Goal: Transaction & Acquisition: Download file/media

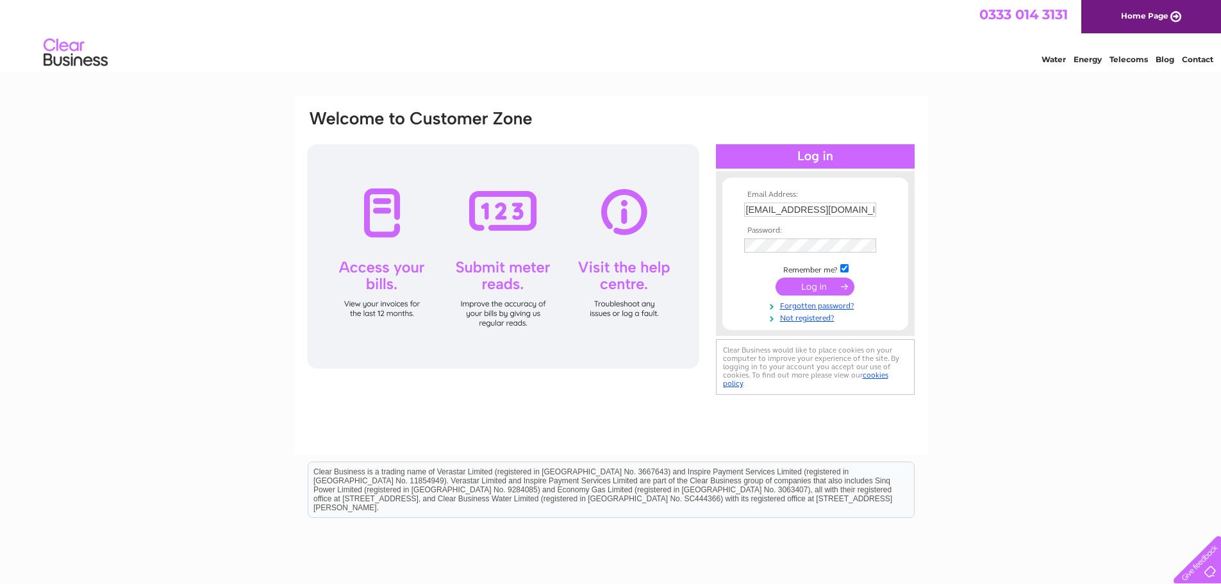
click at [854, 214] on input "stay@arthouseapts.co.uk" at bounding box center [810, 209] width 132 height 14
type input "accounts@amcounting.co.uk"
click at [829, 281] on input "submit" at bounding box center [814, 286] width 79 height 18
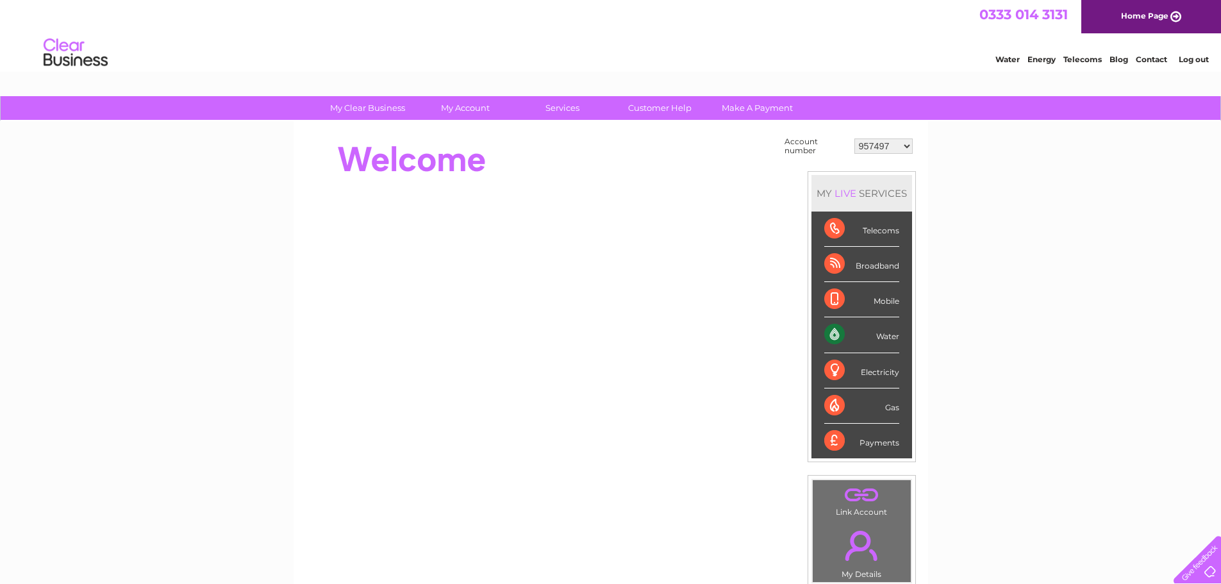
click at [874, 149] on select "957497 30291014" at bounding box center [883, 145] width 58 height 15
click at [1201, 61] on link "Log out" at bounding box center [1193, 59] width 30 height 10
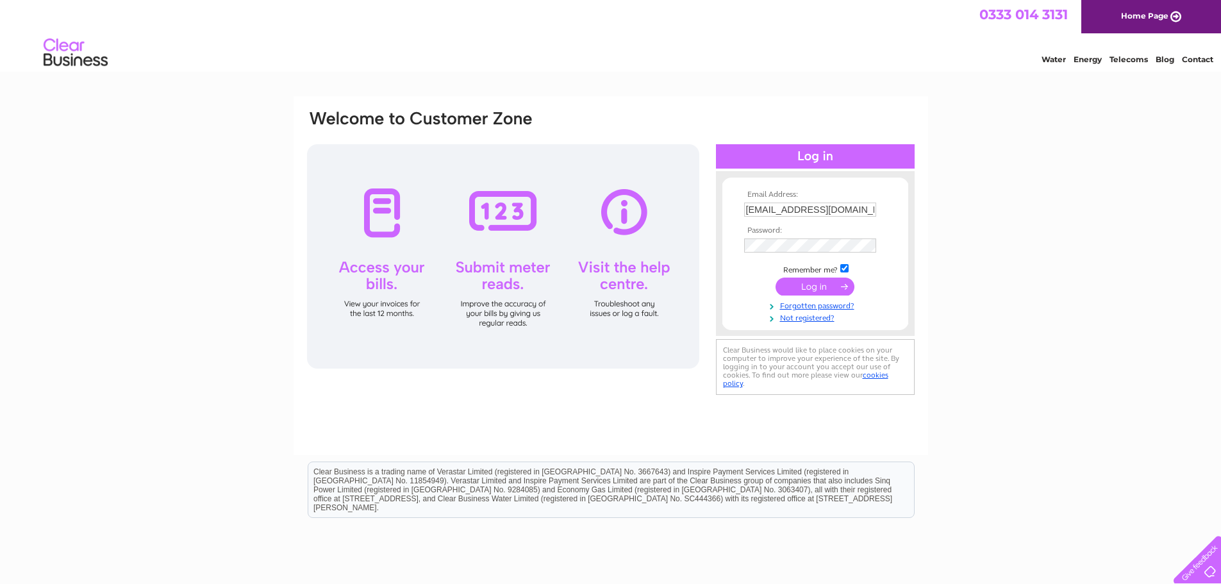
click at [812, 209] on input "[EMAIL_ADDRESS][DOMAIN_NAME]" at bounding box center [810, 209] width 132 height 14
type input "stephen@amcounting.co.uk"
click at [815, 290] on input "submit" at bounding box center [814, 286] width 79 height 18
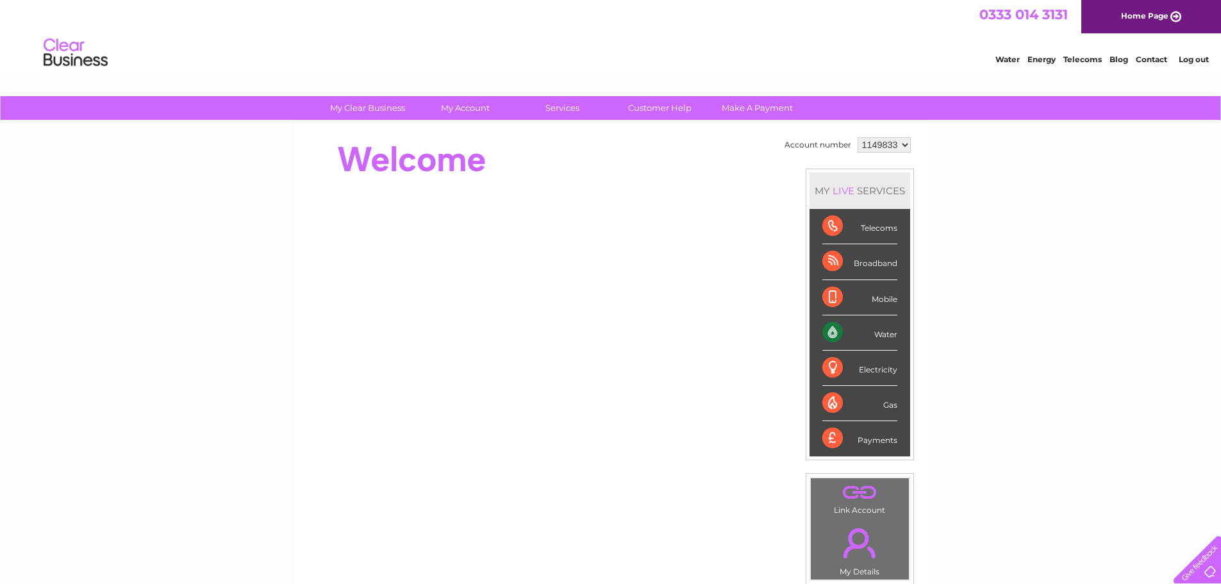
click at [886, 145] on select "1149833 1149854 1149865 1149899 1149901 1149918" at bounding box center [883, 144] width 53 height 15
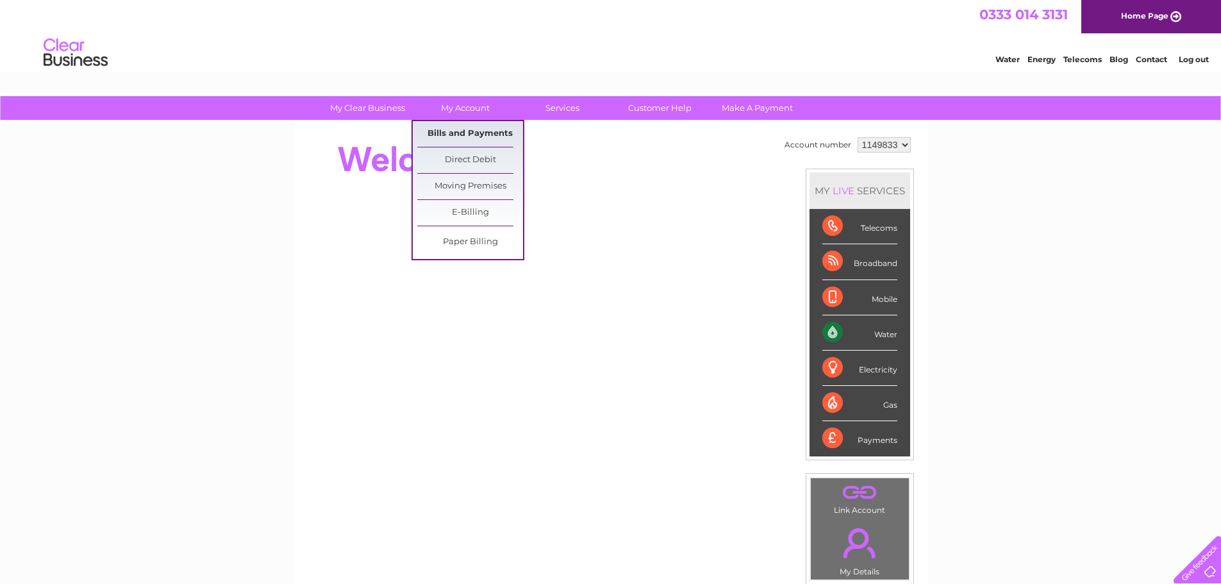
click at [463, 137] on link "Bills and Payments" at bounding box center [470, 134] width 106 height 26
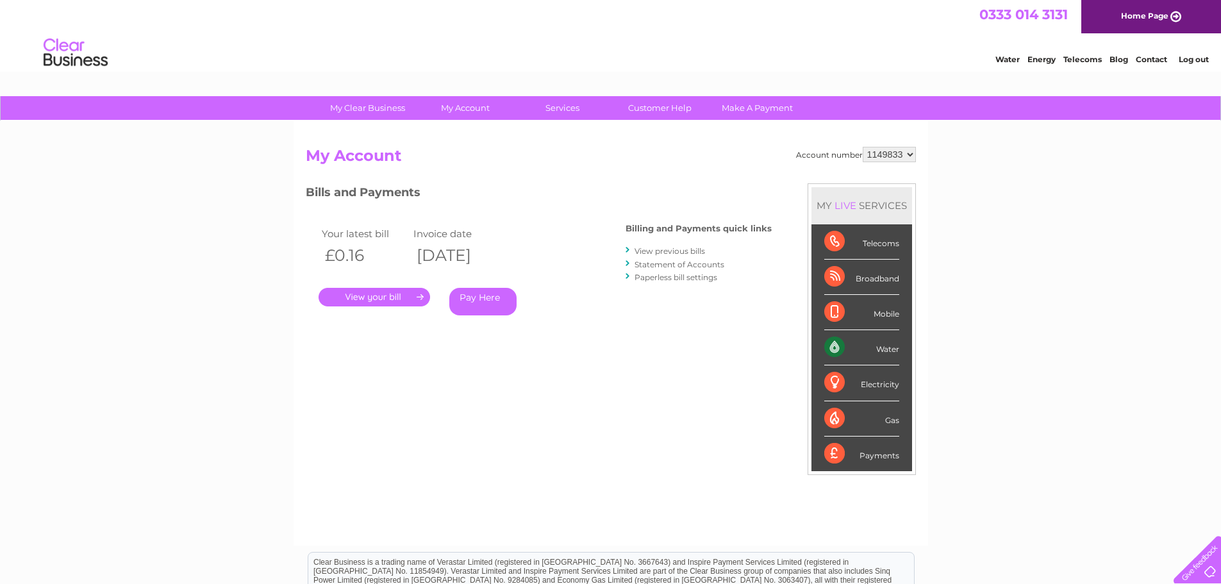
click at [647, 248] on link "View previous bills" at bounding box center [669, 251] width 70 height 10
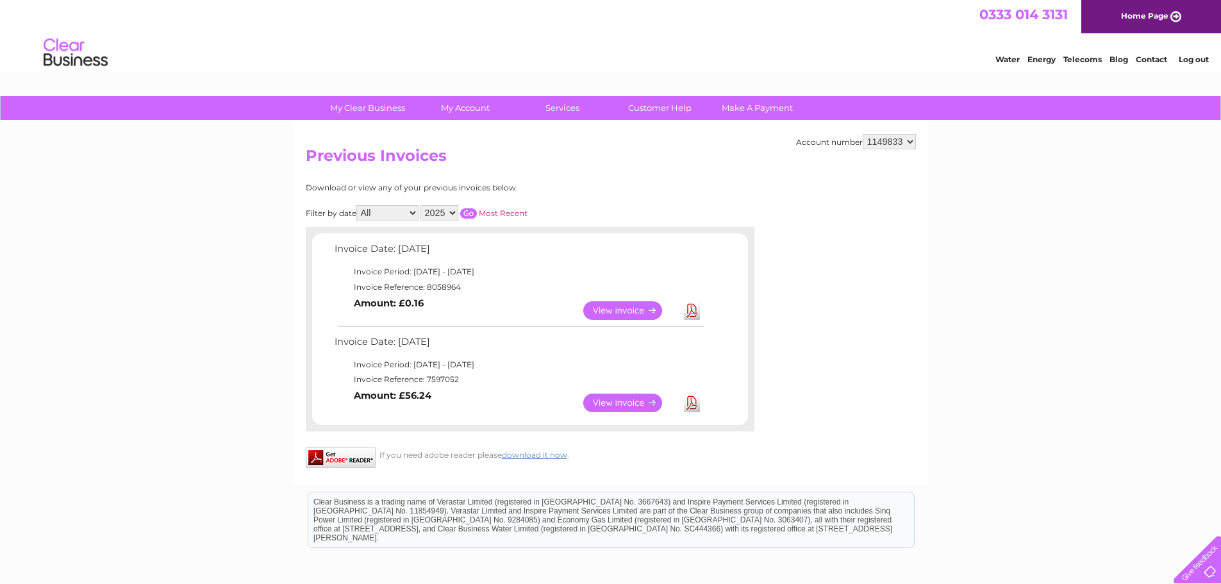
click at [689, 310] on link "Download" at bounding box center [692, 310] width 16 height 19
click at [883, 142] on select "1149833 1149854 1149865 1149899 1149901 1149918" at bounding box center [889, 141] width 53 height 15
select select "1149854"
click at [863, 134] on select "1149833 1149854 1149865 1149899 1149901 1149918" at bounding box center [889, 141] width 53 height 15
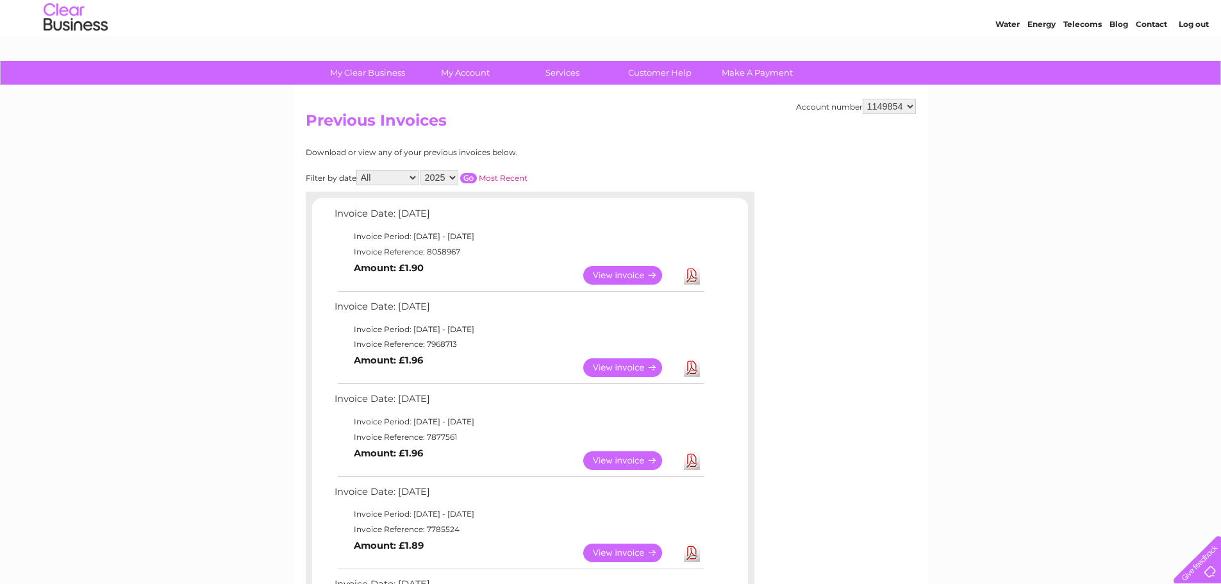
scroll to position [64, 0]
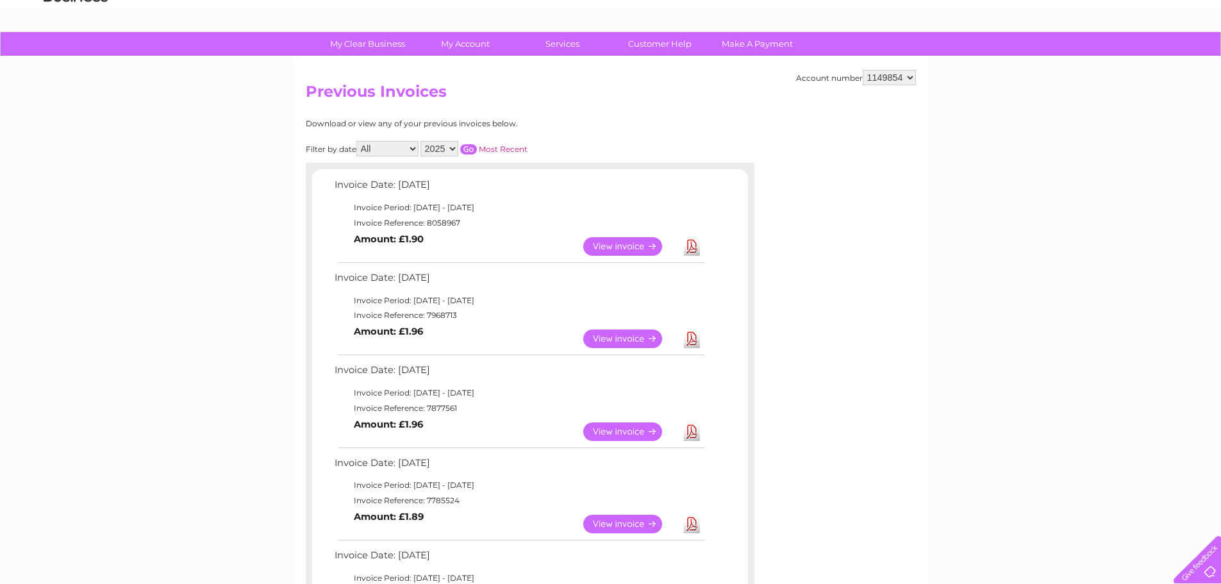
click at [693, 523] on link "Download" at bounding box center [692, 524] width 16 height 19
click at [691, 434] on link "Download" at bounding box center [692, 431] width 16 height 19
click at [693, 338] on link "Download" at bounding box center [692, 338] width 16 height 19
click at [689, 250] on link "Download" at bounding box center [692, 246] width 16 height 19
click at [884, 76] on select "1149833 1149854 1149865 1149899 1149901 1149918" at bounding box center [889, 77] width 53 height 15
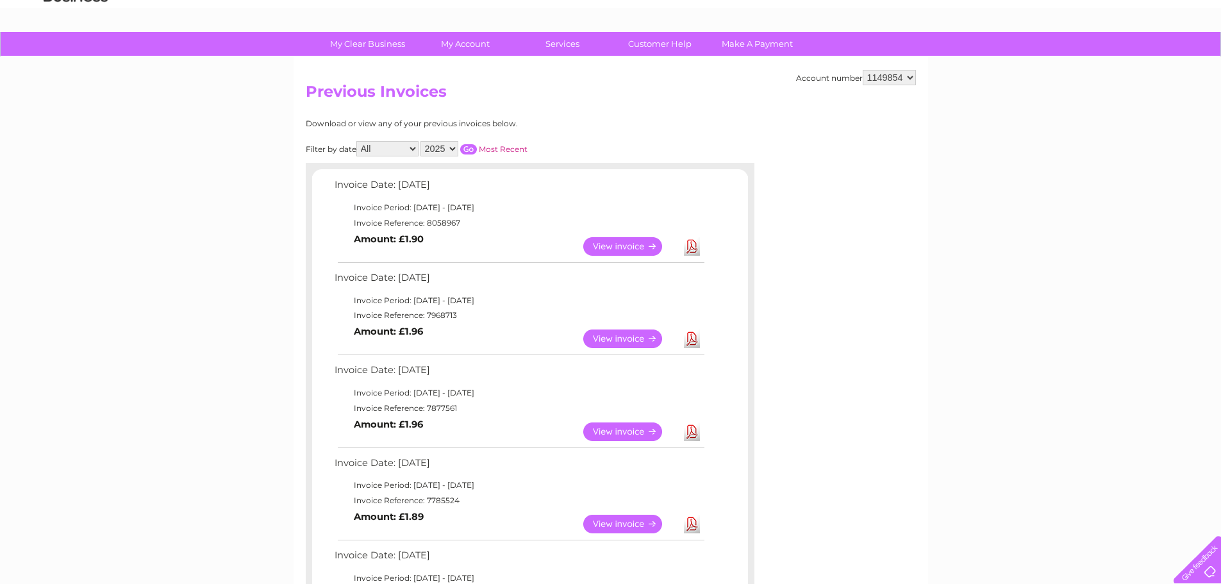
select select "1149865"
click at [863, 70] on select "1149833 1149854 1149865 1149899 1149901 1149918" at bounding box center [889, 77] width 53 height 15
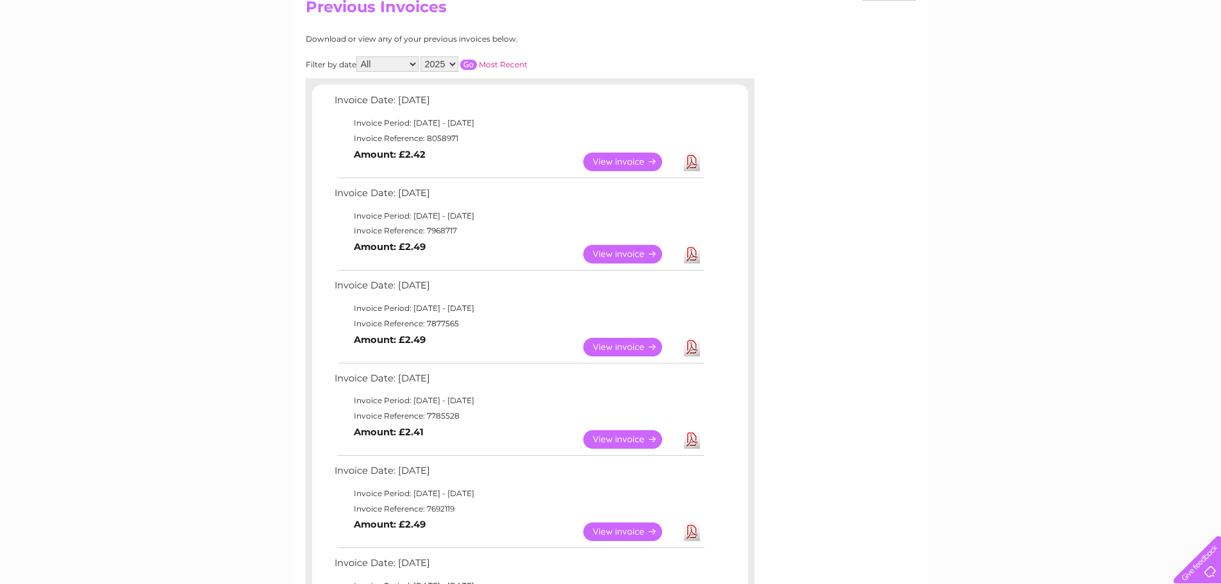
scroll to position [192, 0]
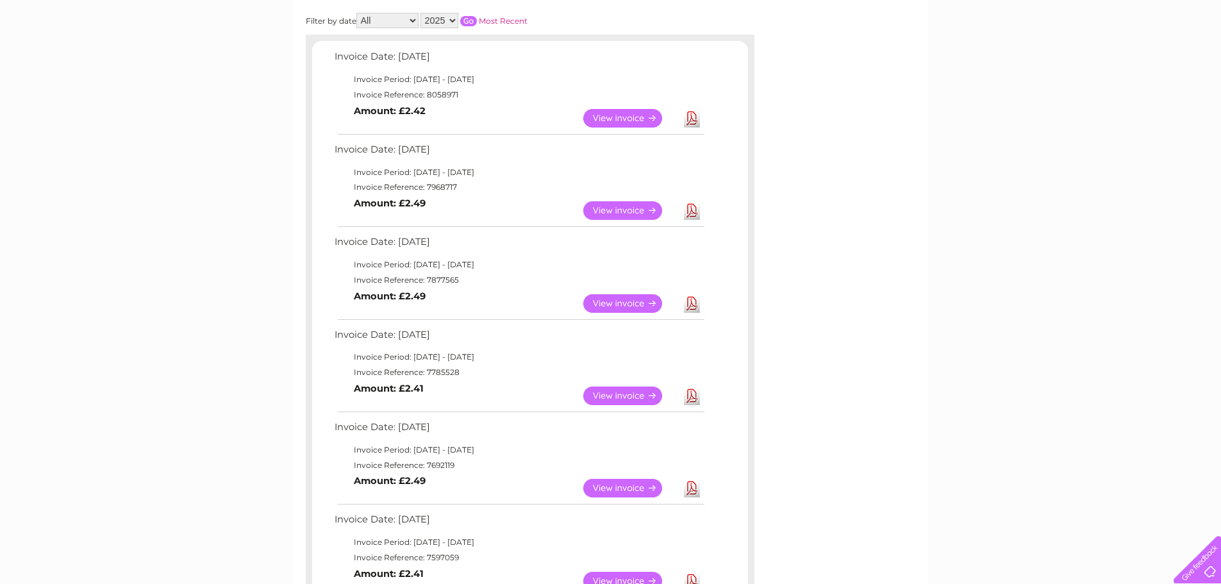
click at [697, 399] on link "Download" at bounding box center [692, 395] width 16 height 19
click at [691, 306] on link "Download" at bounding box center [692, 303] width 16 height 19
click at [689, 210] on link "Download" at bounding box center [692, 210] width 16 height 19
click at [694, 119] on link "Download" at bounding box center [692, 118] width 16 height 19
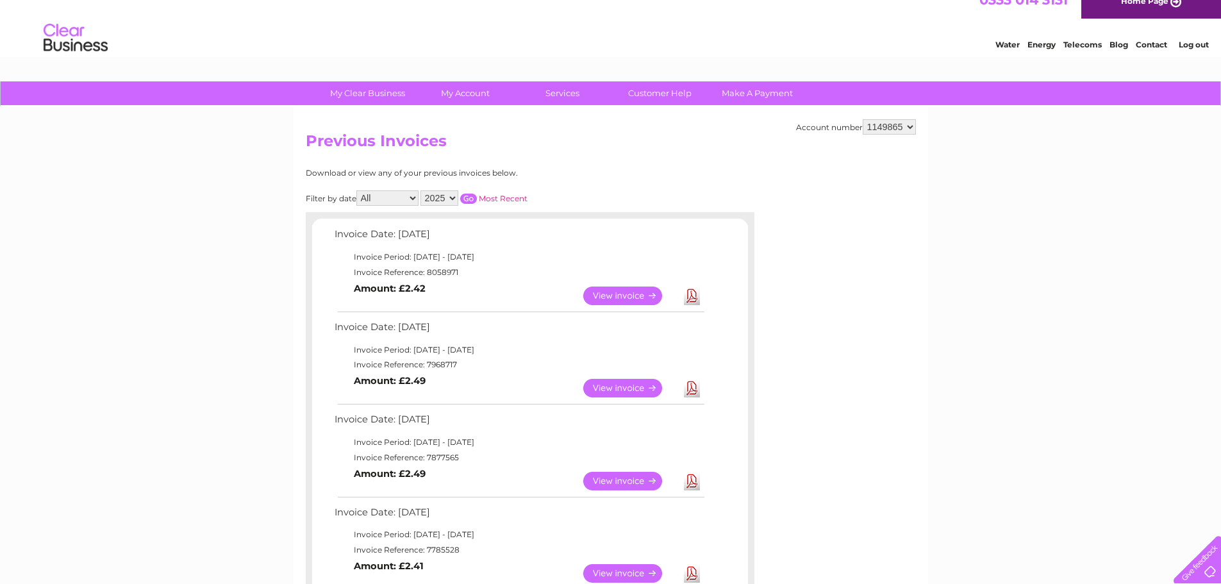
scroll to position [0, 0]
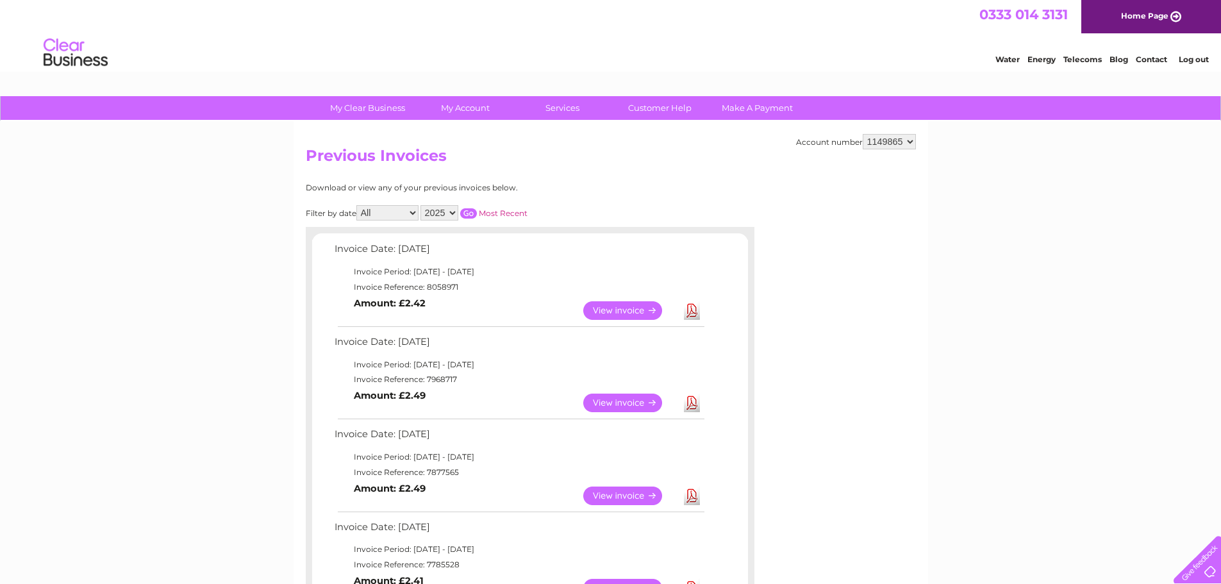
click at [882, 140] on select "1149833 1149854 1149865 1149899 1149901 1149918" at bounding box center [889, 141] width 53 height 15
select select "1149899"
click at [863, 134] on select "1149833 1149854 1149865 1149899 1149901 1149918" at bounding box center [889, 141] width 53 height 15
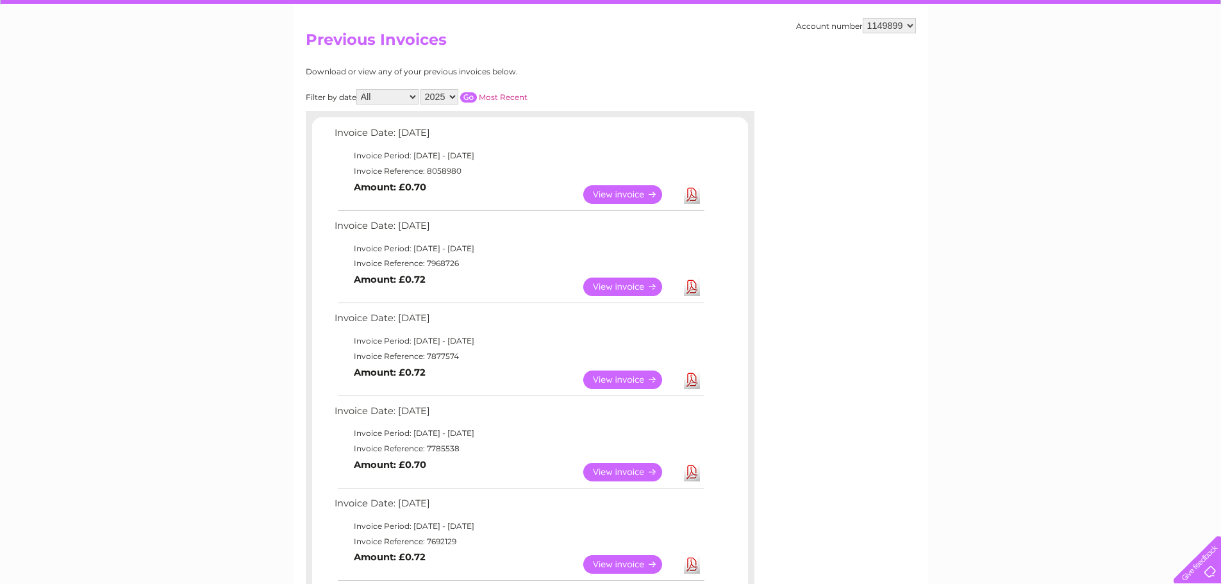
scroll to position [128, 0]
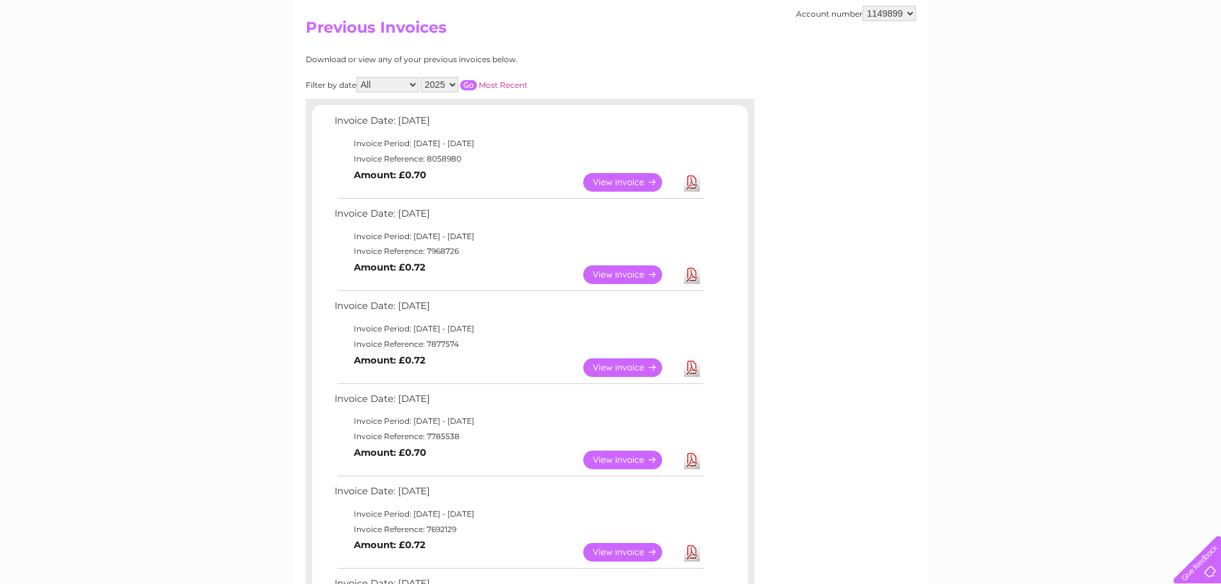
click at [691, 459] on link "Download" at bounding box center [692, 459] width 16 height 19
click at [695, 367] on link "Download" at bounding box center [692, 367] width 16 height 19
click at [691, 274] on link "Download" at bounding box center [692, 274] width 16 height 19
click at [690, 184] on link "Download" at bounding box center [692, 182] width 16 height 19
click at [886, 14] on select "1149833 1149854 1149865 1149899 1149901 1149918" at bounding box center [889, 13] width 53 height 15
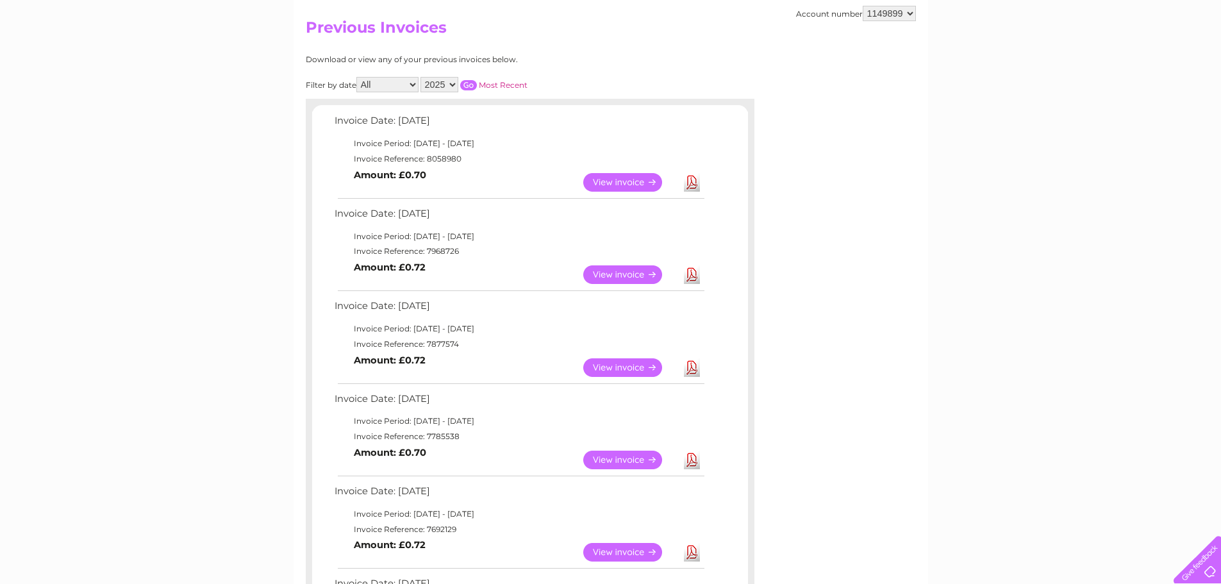
select select "1149901"
click at [863, 6] on select "1149833 1149854 1149865 1149899 1149901 1149918" at bounding box center [889, 13] width 53 height 15
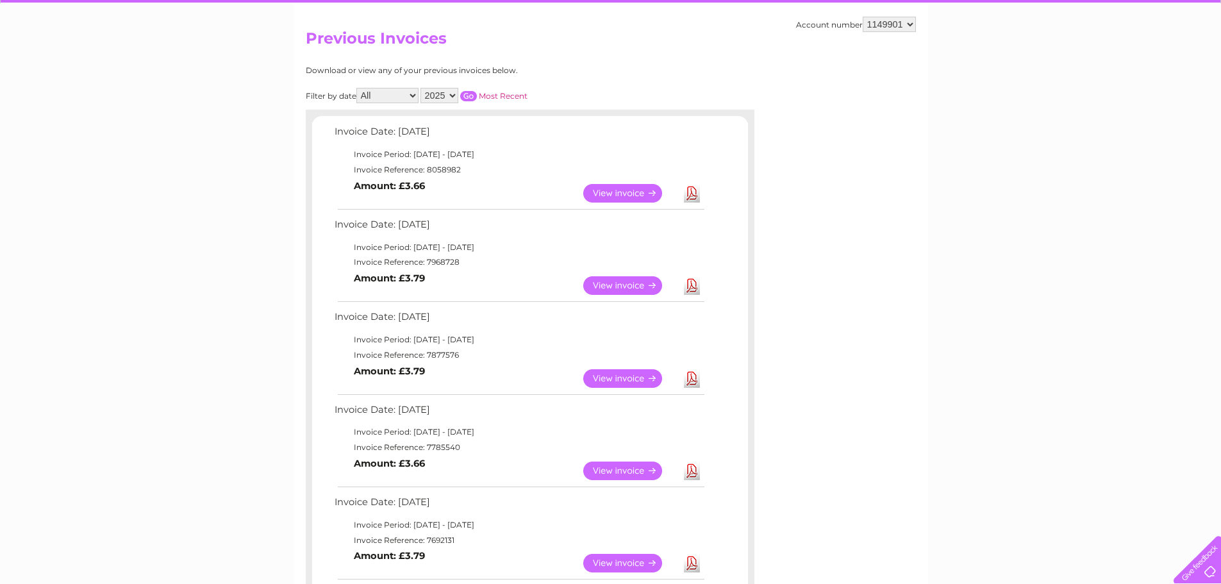
scroll to position [128, 0]
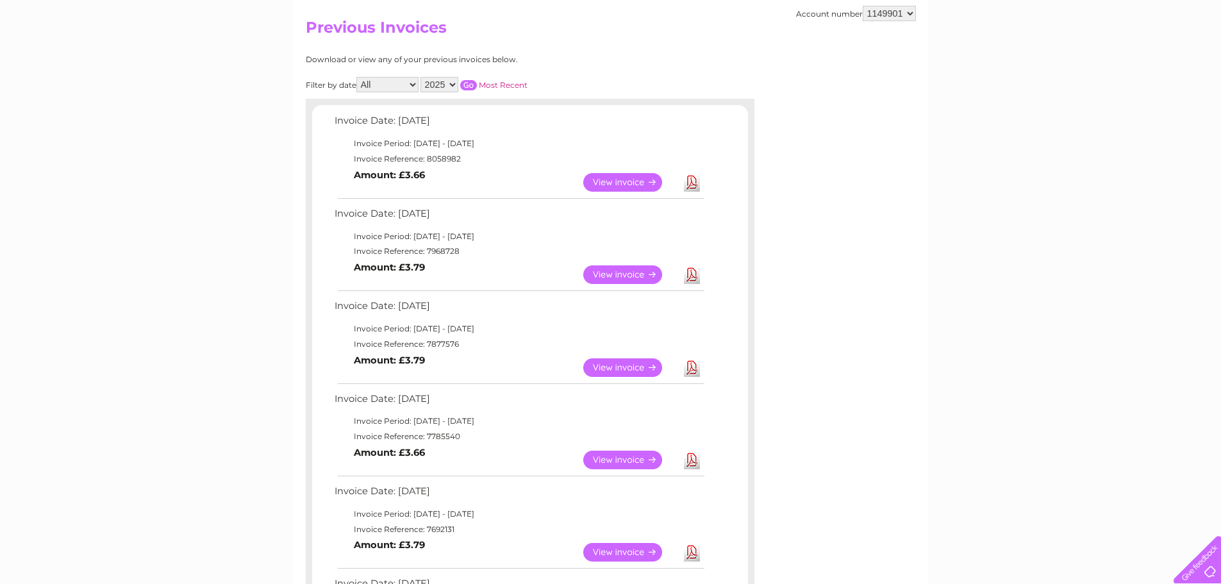
click at [693, 459] on link "Download" at bounding box center [692, 459] width 16 height 19
click at [691, 370] on link "Download" at bounding box center [692, 367] width 16 height 19
click at [689, 273] on link "Download" at bounding box center [692, 274] width 16 height 19
click at [691, 185] on link "Download" at bounding box center [692, 182] width 16 height 19
click at [886, 12] on select "1149833 1149854 1149865 1149899 1149901 1149918" at bounding box center [889, 13] width 53 height 15
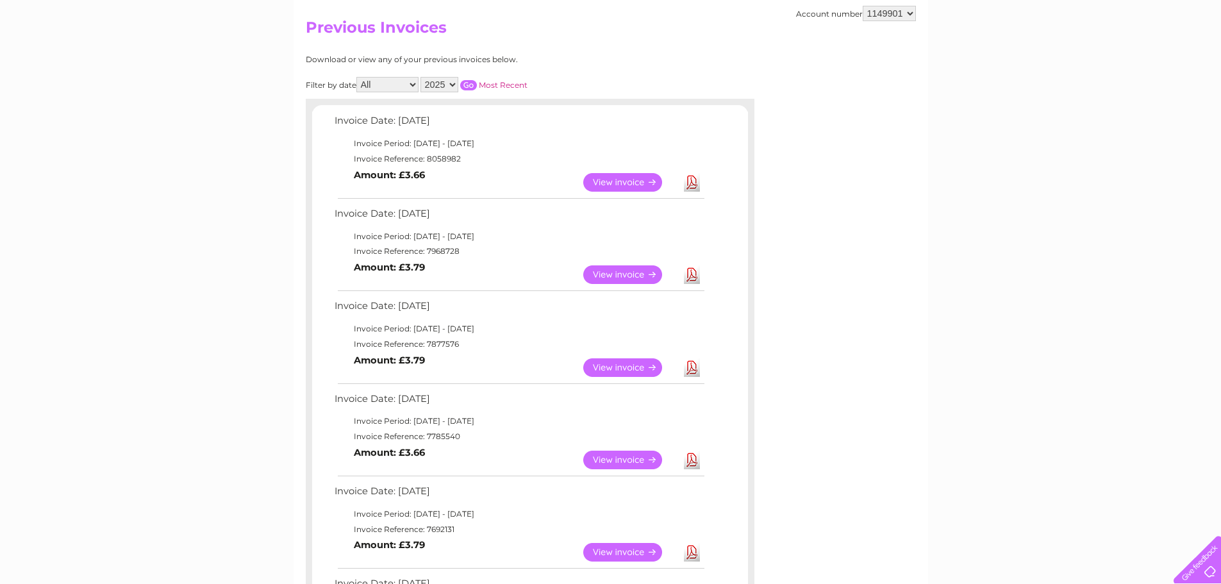
select select "1149918"
click at [863, 6] on select "1149833 1149854 1149865 1149899 1149901 1149918" at bounding box center [889, 13] width 53 height 15
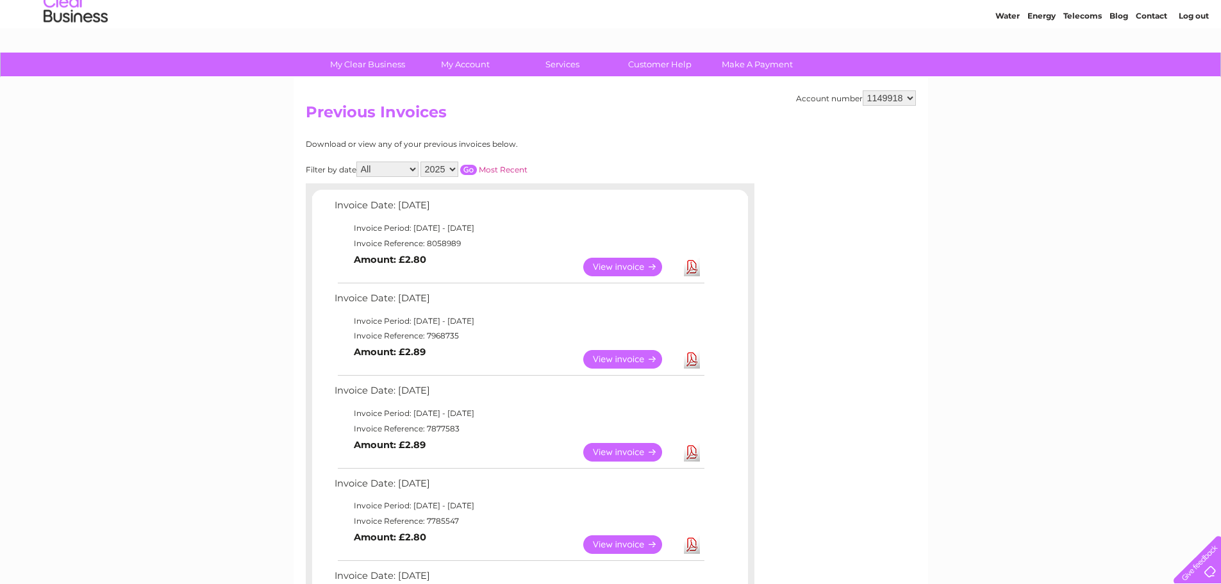
scroll to position [64, 0]
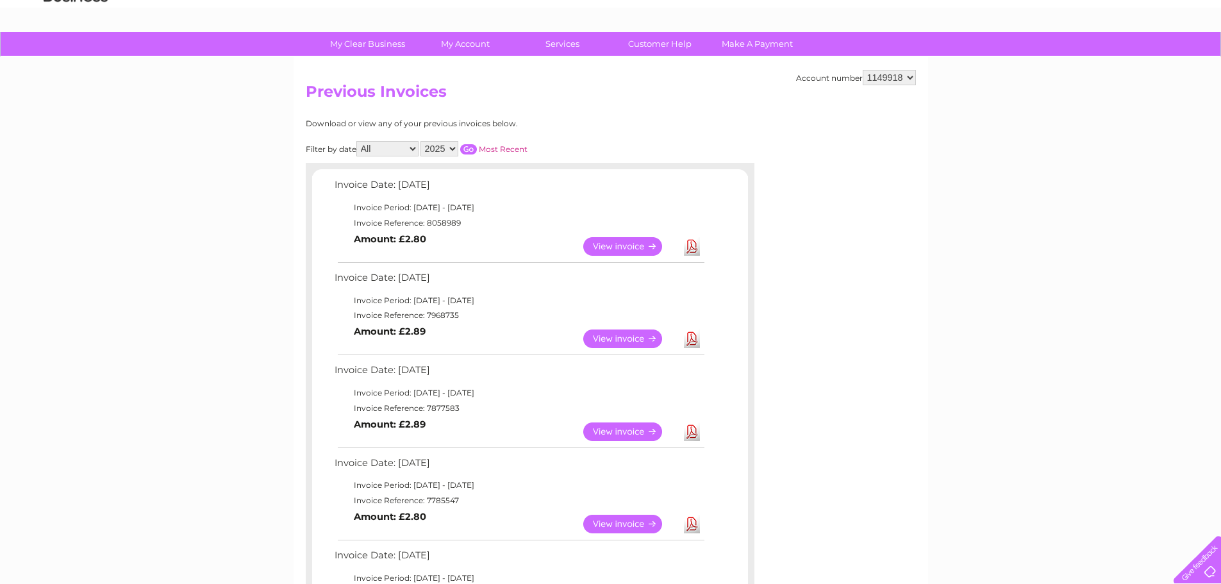
click at [691, 523] on link "Download" at bounding box center [692, 524] width 16 height 19
click at [690, 430] on link "Download" at bounding box center [692, 431] width 16 height 19
click at [691, 340] on link "Download" at bounding box center [692, 338] width 16 height 19
click at [691, 248] on link "Download" at bounding box center [692, 246] width 16 height 19
